Goal: Task Accomplishment & Management: Manage account settings

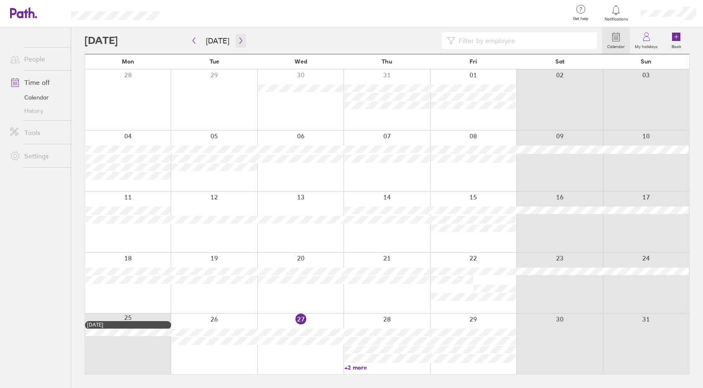
click at [239, 41] on icon "button" at bounding box center [241, 40] width 6 height 7
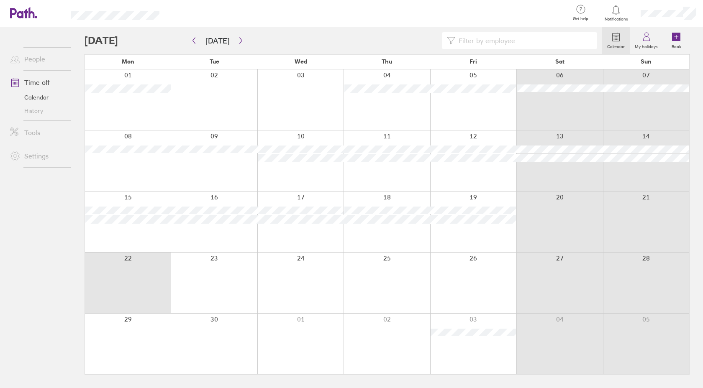
drag, startPoint x: 140, startPoint y: 265, endPoint x: 523, endPoint y: 243, distance: 384.2
click at [523, 243] on div "Mon Tue Wed Thu Fri Sat Sun 01 02 03 04 05 06 07 08 09 10 11 12 13 14 15 16 17 …" at bounding box center [386, 214] width 605 height 321
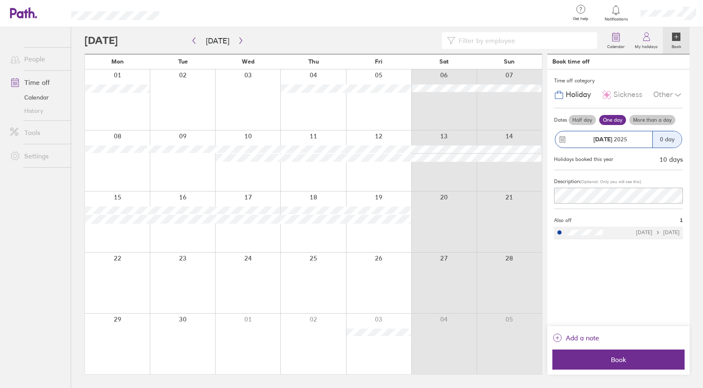
click at [307, 280] on div at bounding box center [312, 283] width 65 height 61
click at [680, 43] on label "Book" at bounding box center [676, 46] width 20 height 8
click at [642, 122] on label "More than a day" at bounding box center [652, 120] width 46 height 10
click at [0, 0] on input "More than a day" at bounding box center [0, 0] width 0 height 0
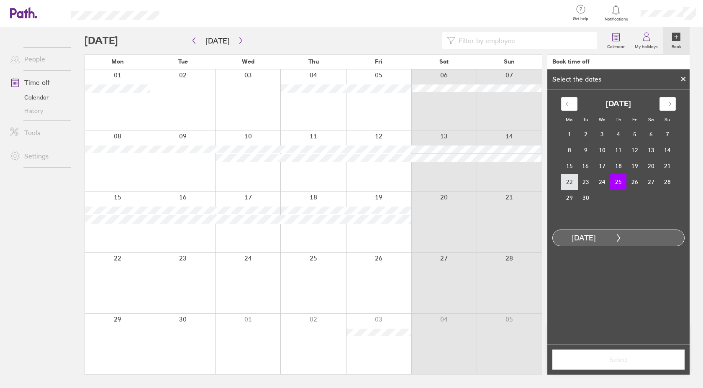
click at [569, 183] on td "22" at bounding box center [569, 182] width 16 height 16
click at [629, 182] on td "26" at bounding box center [634, 182] width 16 height 16
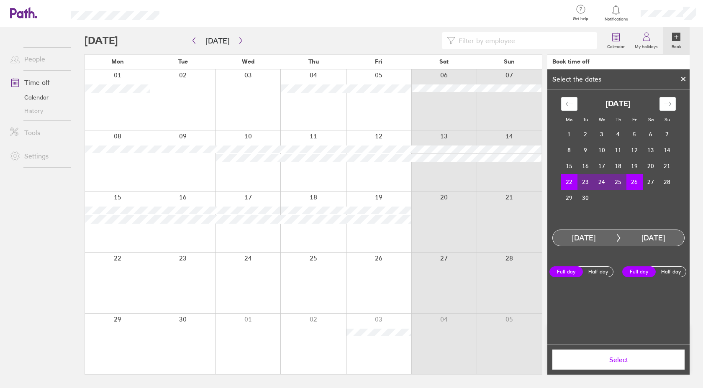
click at [621, 360] on span "Select" at bounding box center [618, 360] width 120 height 8
